Goal: Find specific page/section: Find specific page/section

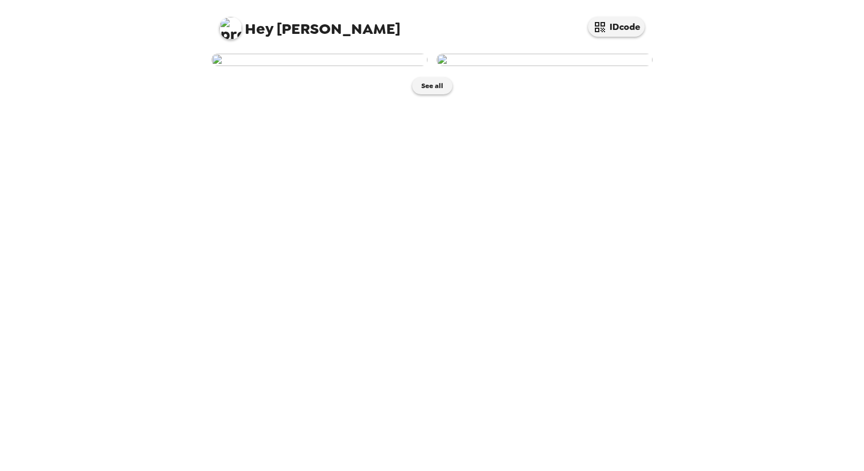
click at [385, 66] on img at bounding box center [319, 60] width 216 height 12
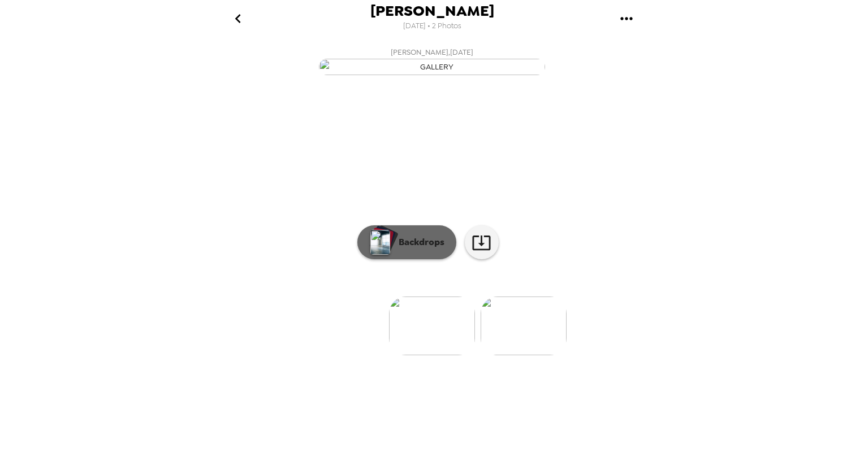
click at [409, 249] on p "Backdrops" at bounding box center [418, 243] width 51 height 14
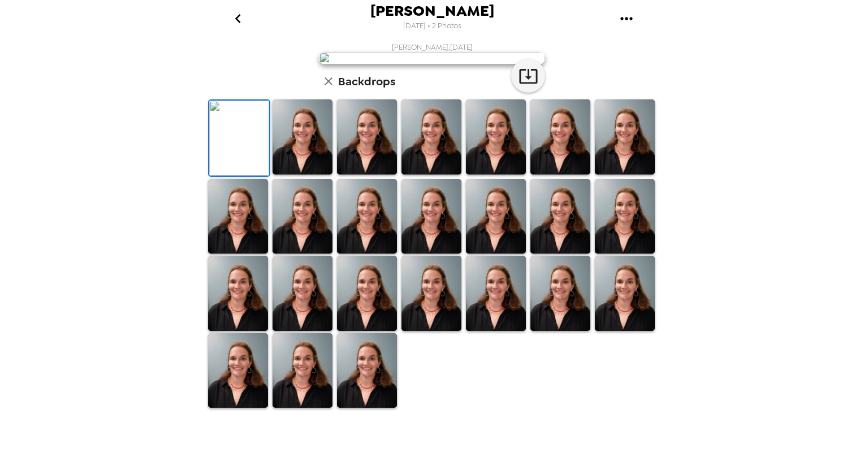
scroll to position [103, 0]
click at [531, 86] on icon "button" at bounding box center [528, 76] width 20 height 20
click at [244, 15] on icon "go back" at bounding box center [238, 19] width 18 height 18
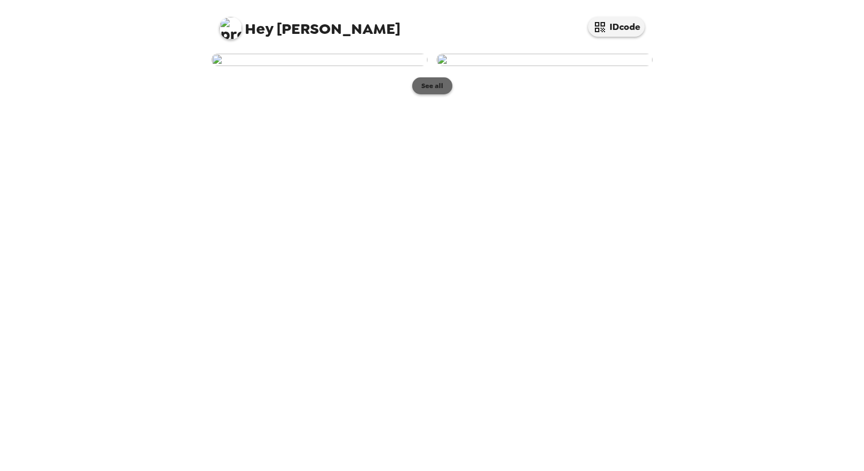
click at [423, 94] on button "See all" at bounding box center [432, 85] width 40 height 17
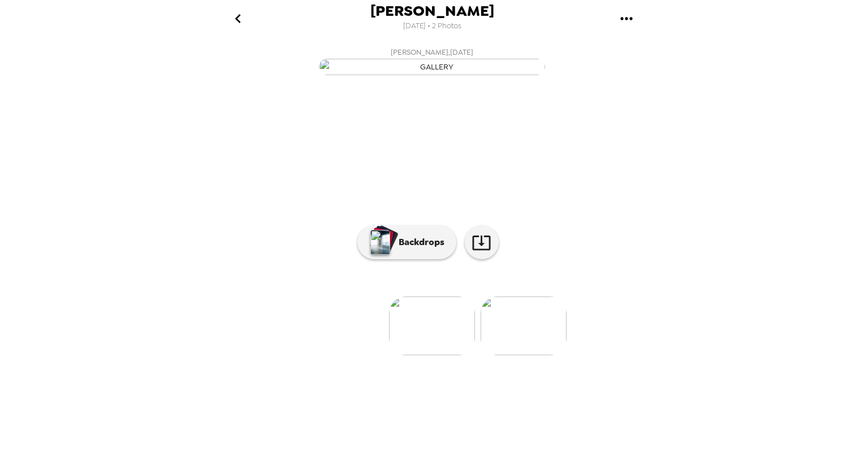
scroll to position [17, 0]
